Goal: Browse casually

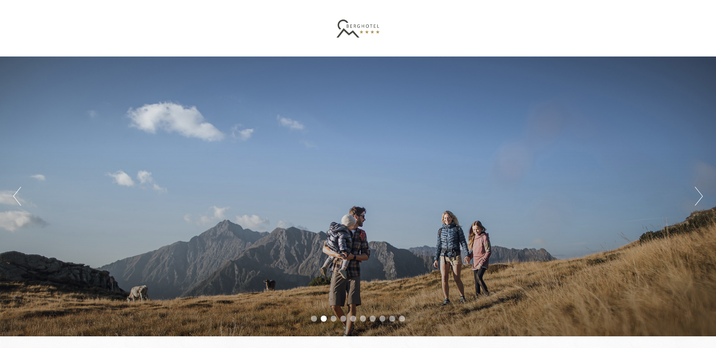
click at [700, 197] on button "Next" at bounding box center [699, 196] width 8 height 19
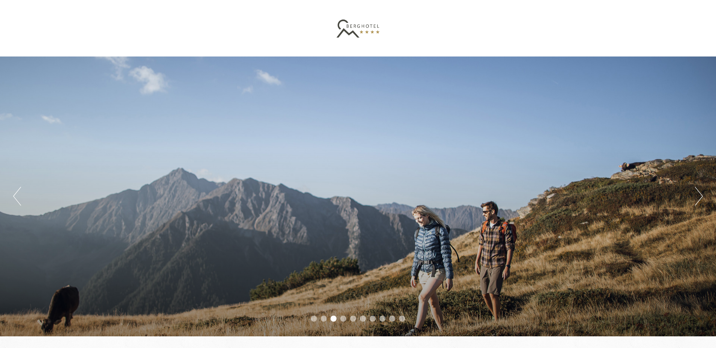
click at [700, 197] on button "Next" at bounding box center [699, 196] width 8 height 19
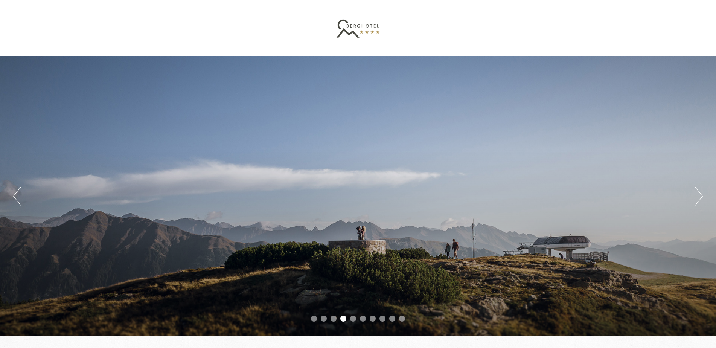
click at [701, 197] on button "Next" at bounding box center [699, 196] width 8 height 19
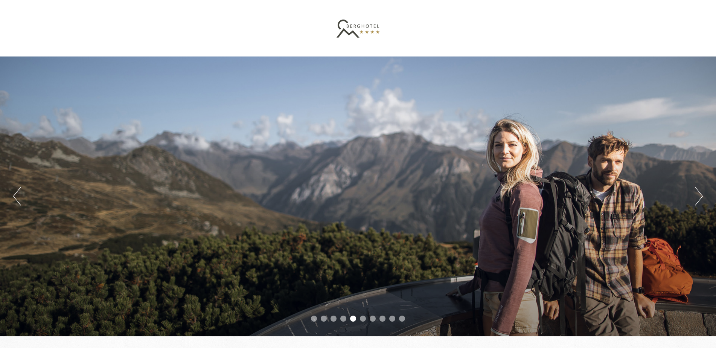
click at [701, 197] on button "Next" at bounding box center [699, 196] width 8 height 19
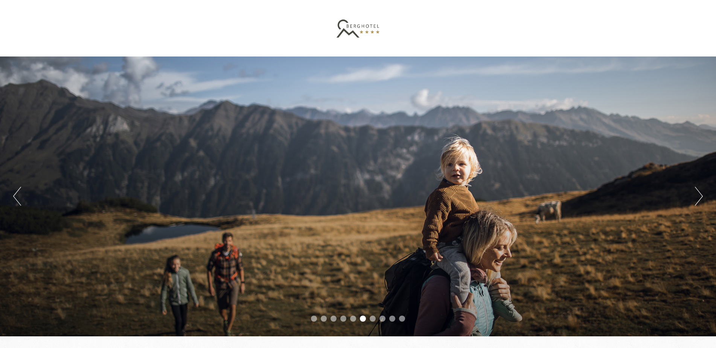
click at [701, 197] on button "Next" at bounding box center [699, 196] width 8 height 19
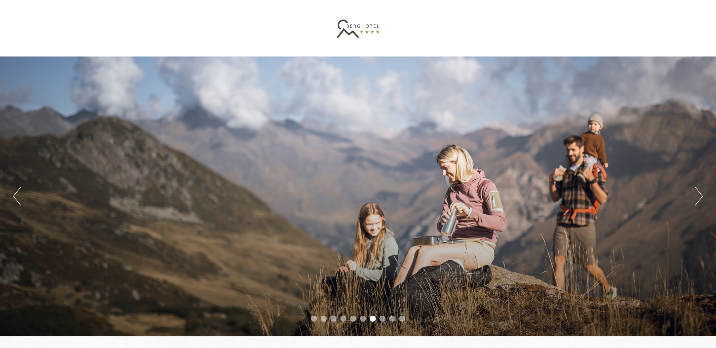
click at [701, 197] on button "Next" at bounding box center [699, 196] width 8 height 19
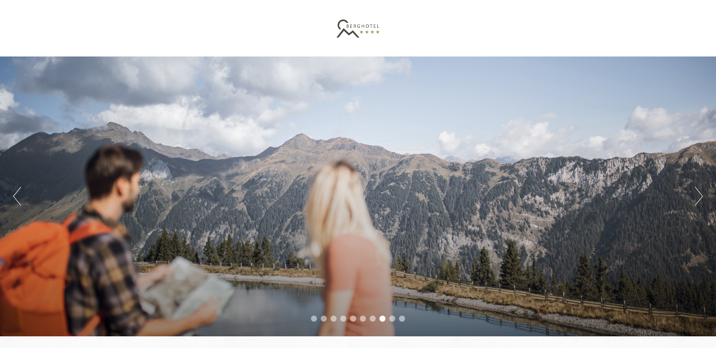
click at [701, 197] on button "Next" at bounding box center [699, 196] width 8 height 19
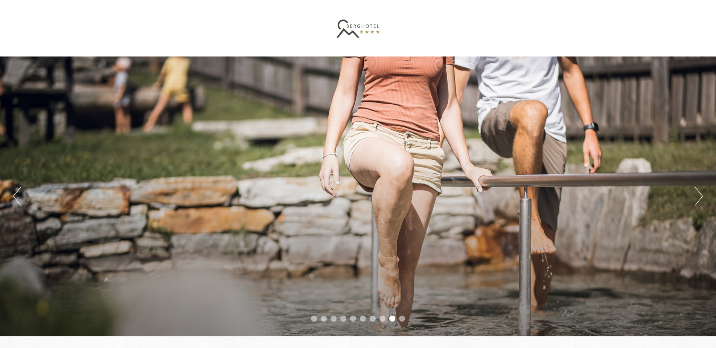
click at [701, 197] on button "Next" at bounding box center [699, 196] width 8 height 19
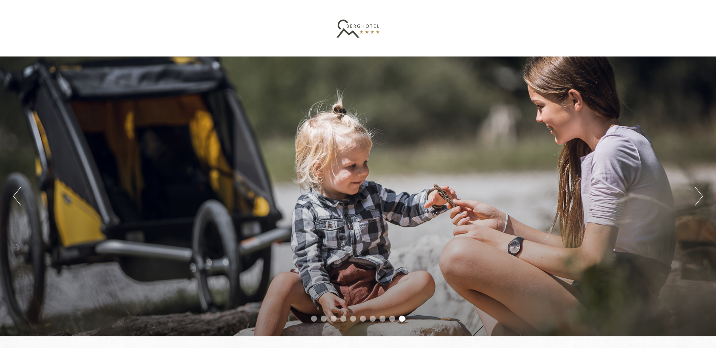
click at [701, 197] on button "Next" at bounding box center [699, 196] width 8 height 19
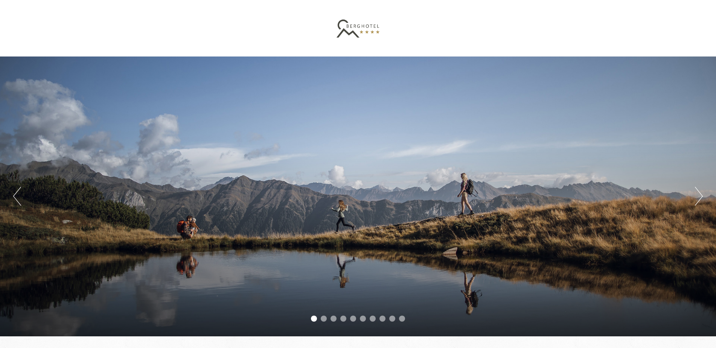
click at [701, 197] on button "Next" at bounding box center [699, 196] width 8 height 19
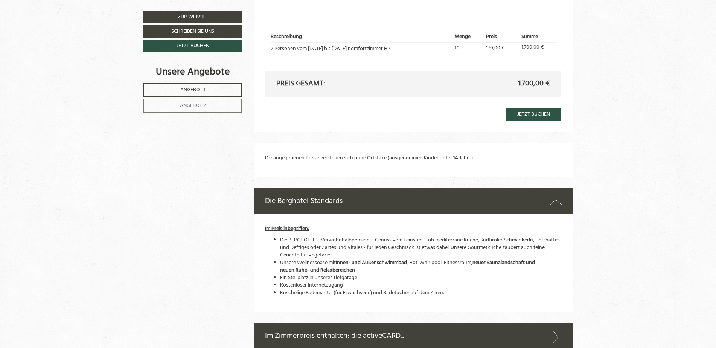
scroll to position [1318, 0]
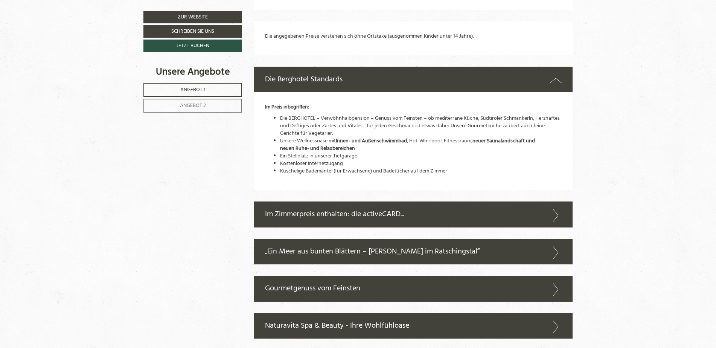
click at [556, 328] on icon at bounding box center [555, 326] width 11 height 13
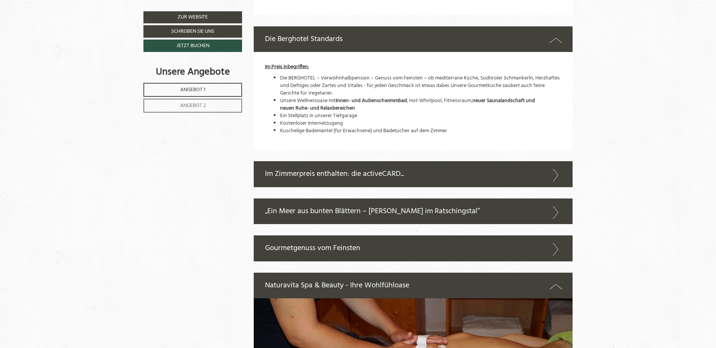
scroll to position [1468, 0]
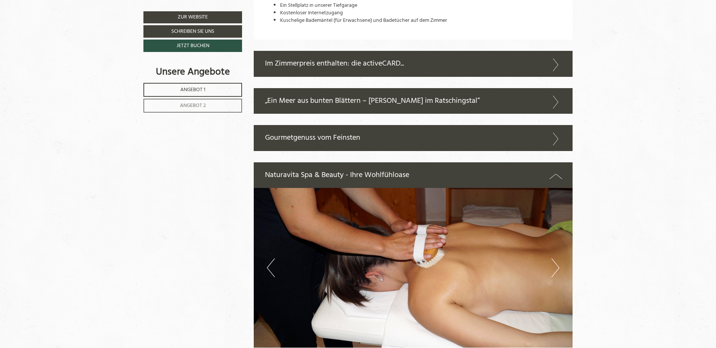
click at [554, 268] on button "Next" at bounding box center [555, 267] width 8 height 19
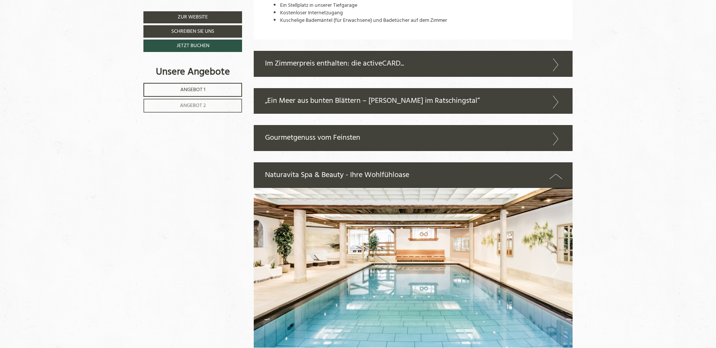
click at [554, 268] on button "Next" at bounding box center [555, 267] width 8 height 19
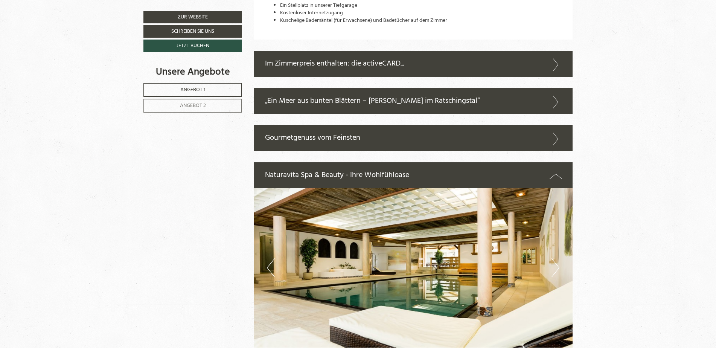
click at [554, 267] on button "Next" at bounding box center [555, 267] width 8 height 19
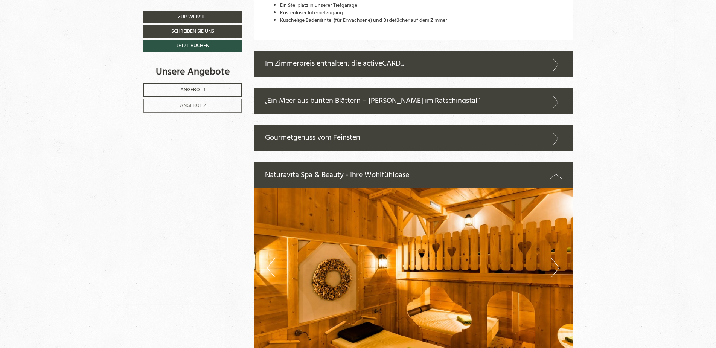
click at [554, 267] on button "Next" at bounding box center [555, 267] width 8 height 19
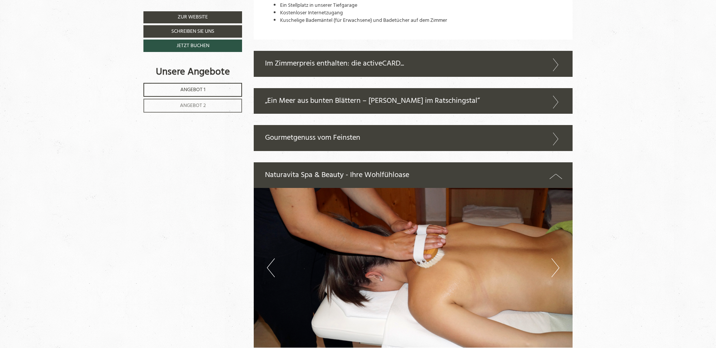
click at [555, 267] on button "Next" at bounding box center [555, 267] width 8 height 19
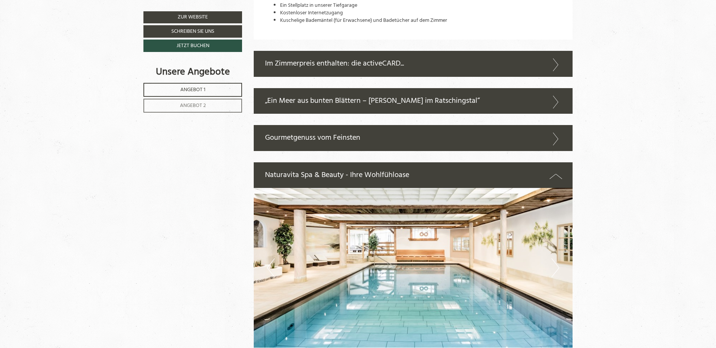
click at [553, 139] on icon at bounding box center [555, 139] width 11 height 13
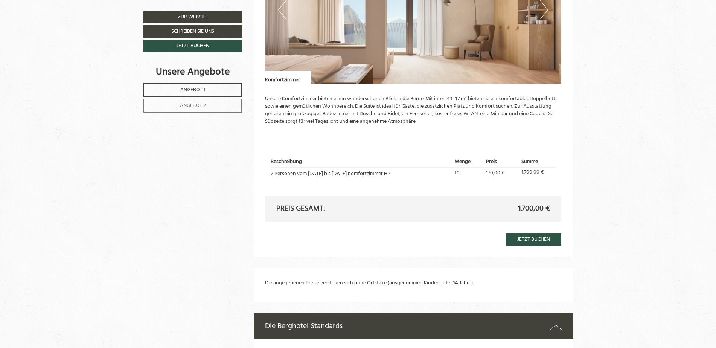
scroll to position [1054, 0]
